Goal: Communication & Community: Answer question/provide support

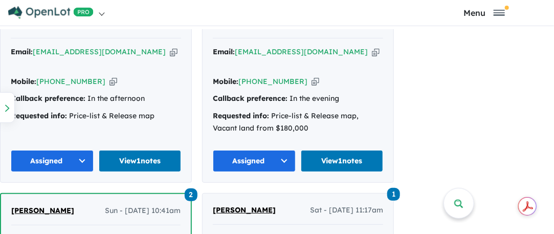
scroll to position [664, 0]
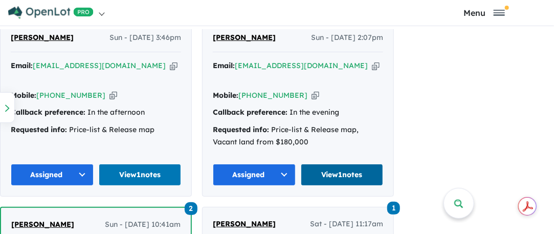
click at [332, 167] on link "View 1 notes" at bounding box center [342, 175] width 83 height 22
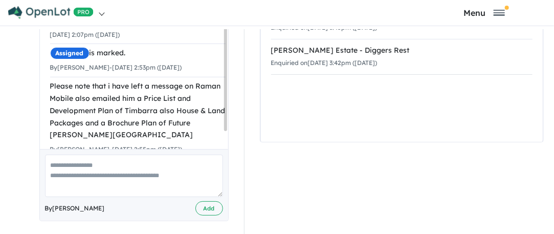
scroll to position [258, 0]
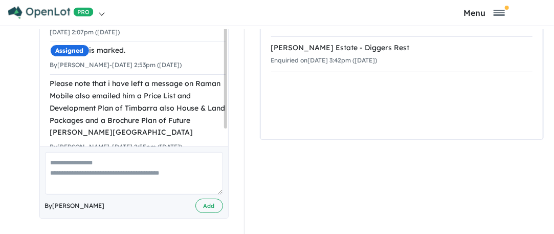
click at [74, 168] on textarea at bounding box center [134, 173] width 178 height 42
click at [68, 162] on textarea at bounding box center [134, 173] width 178 height 42
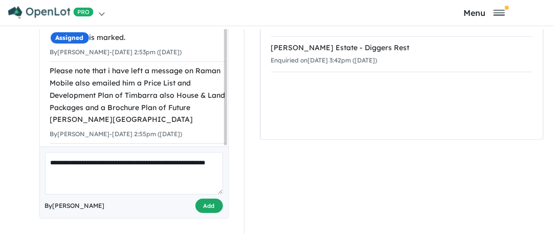
type textarea "**********"
click at [205, 206] on button "Add" at bounding box center [209, 205] width 28 height 15
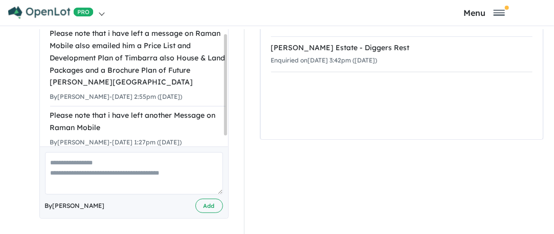
scroll to position [227, 0]
